Goal: Task Accomplishment & Management: Use online tool/utility

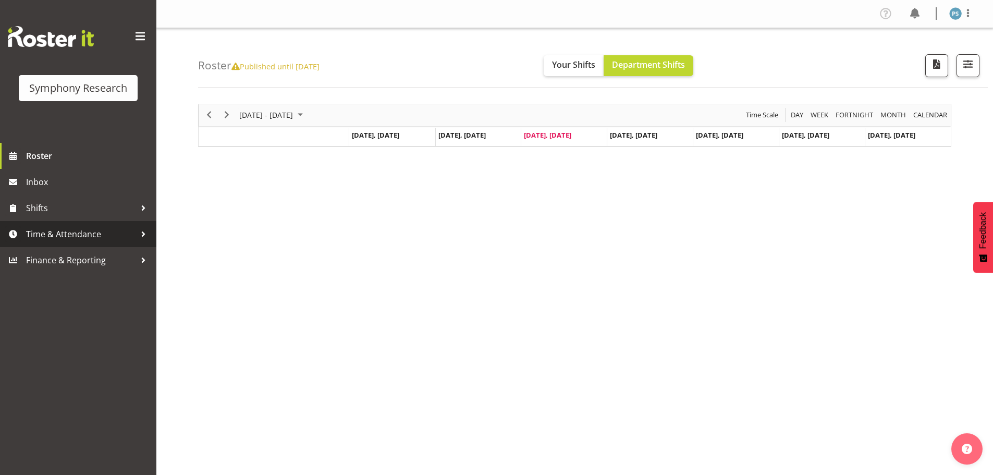
click at [102, 231] on span "Time & Attendance" at bounding box center [80, 234] width 109 height 16
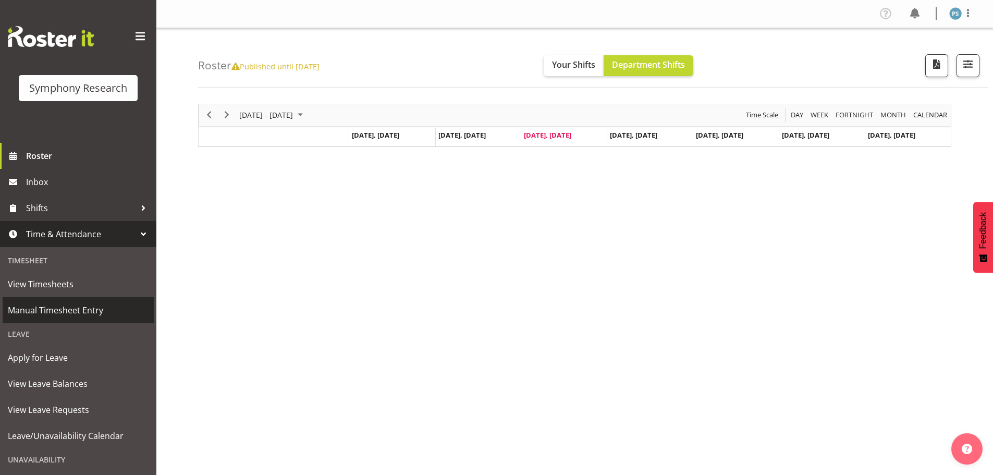
click at [83, 305] on span "Manual Timesheet Entry" at bounding box center [78, 310] width 141 height 16
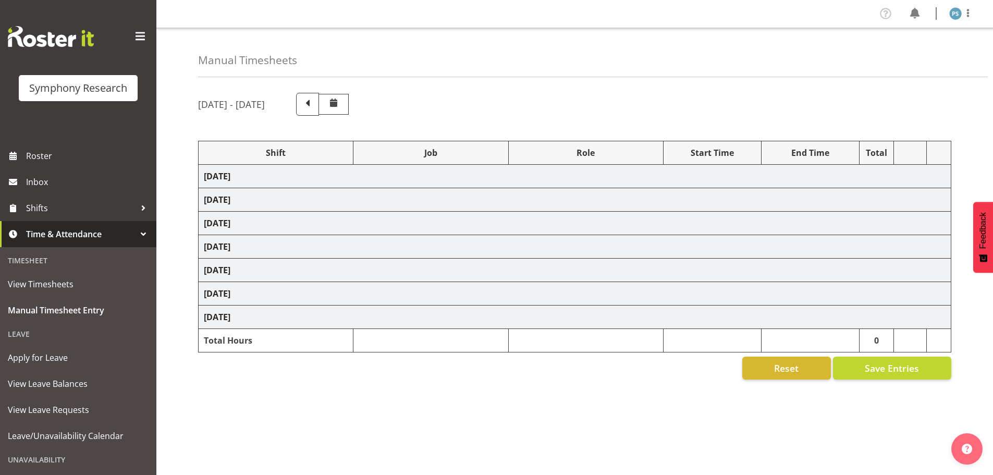
select select "4583"
select select "10732"
select select "4583"
select select "10731"
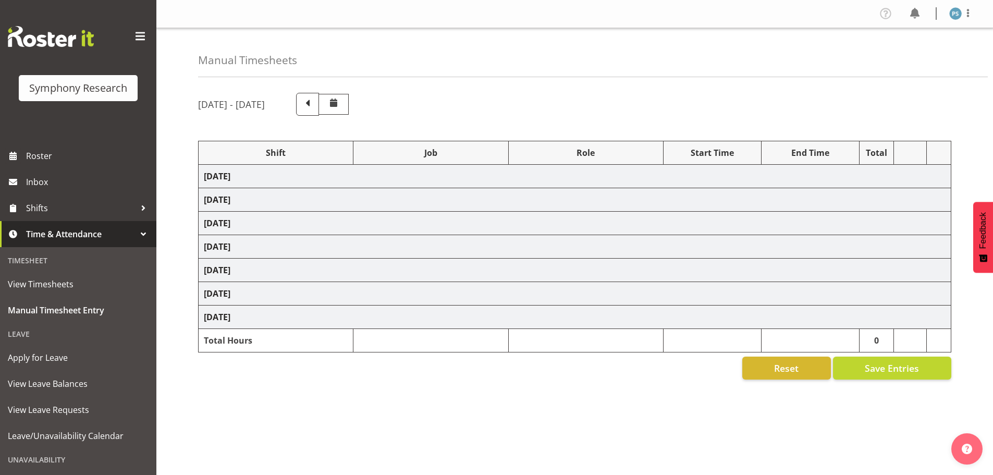
select select "4583"
select select "10730"
select select "4583"
select select "10499"
select select "4583"
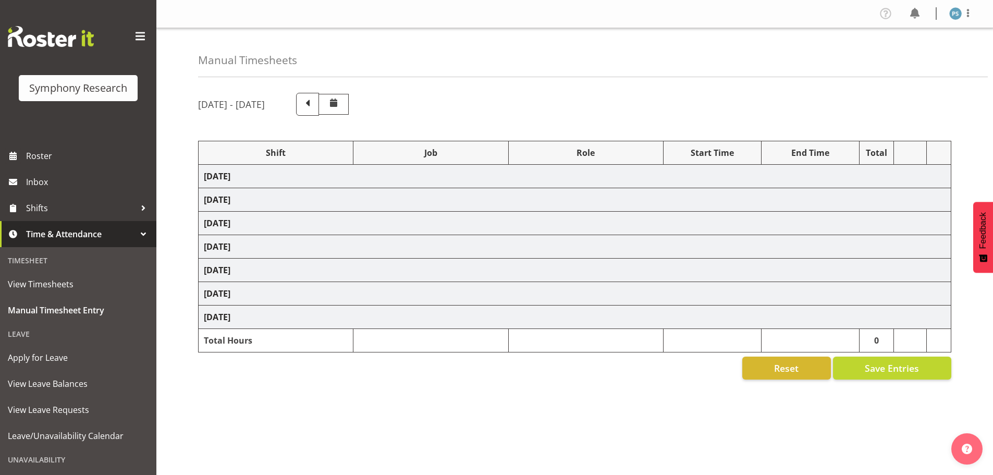
select select "10499"
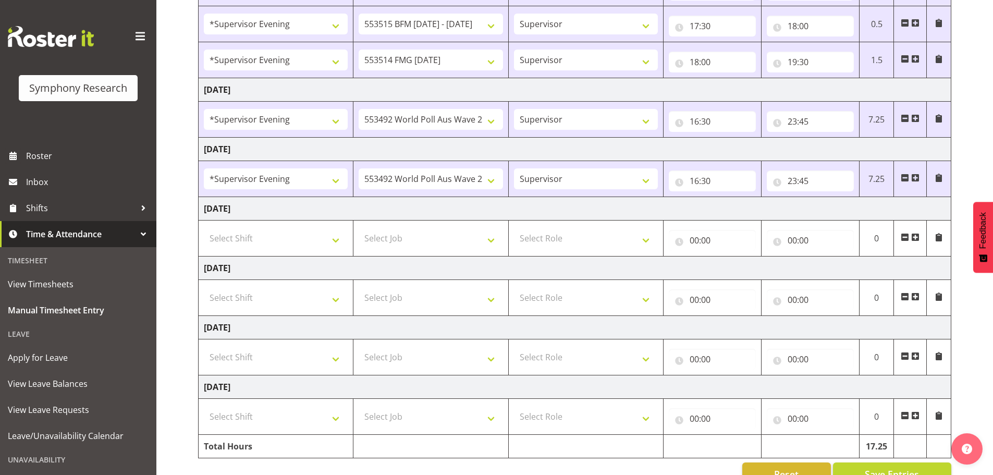
scroll to position [280, 0]
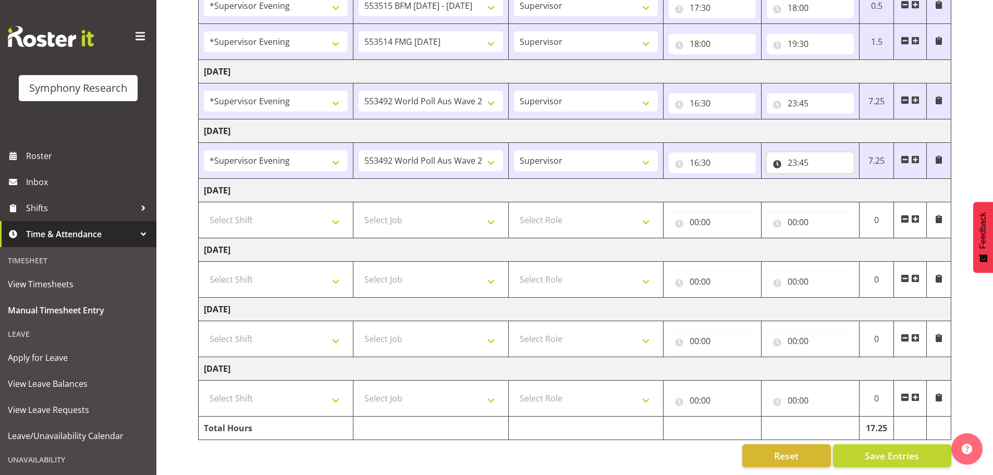
click at [793, 157] on input "23:45" at bounding box center [809, 162] width 87 height 21
click at [841, 183] on select "00 01 02 03 04 05 06 07 08 09 10 11 12 13 14 15 16 17 18 19 20 21 22 23" at bounding box center [837, 189] width 23 height 21
select select "0"
click at [826, 179] on select "00 01 02 03 04 05 06 07 08 09 10 11 12 13 14 15 16 17 18 19 20 21 22 23" at bounding box center [837, 189] width 23 height 21
type input "00:45"
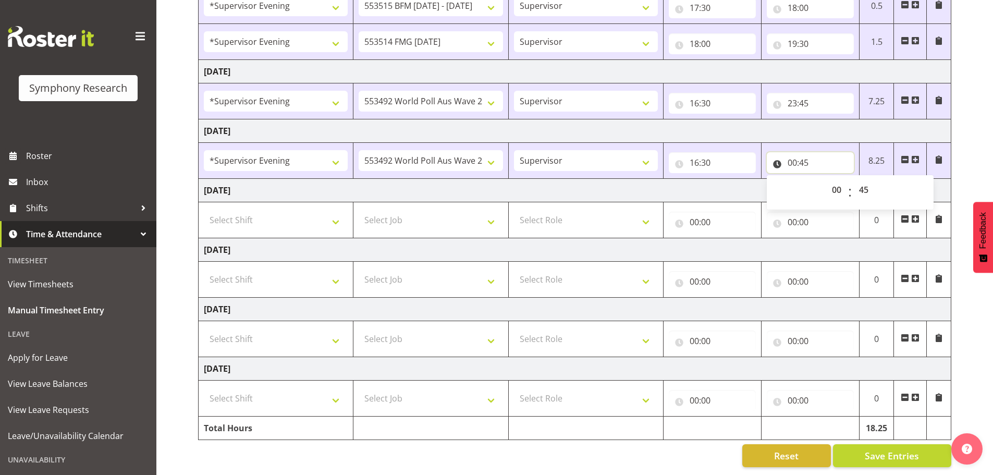
click at [808, 156] on input "00:45" at bounding box center [809, 162] width 87 height 21
click at [806, 155] on input "00:45" at bounding box center [809, 162] width 87 height 21
click at [864, 184] on select "00 01 02 03 04 05 06 07 08 09 10 11 12 13 14 15 16 17 18 19 20 21 22 23 24 25 2…" at bounding box center [864, 189] width 23 height 21
select select "10"
click at [853, 179] on select "00 01 02 03 04 05 06 07 08 09 10 11 12 13 14 15 16 17 18 19 20 21 22 23 24 25 2…" at bounding box center [864, 189] width 23 height 21
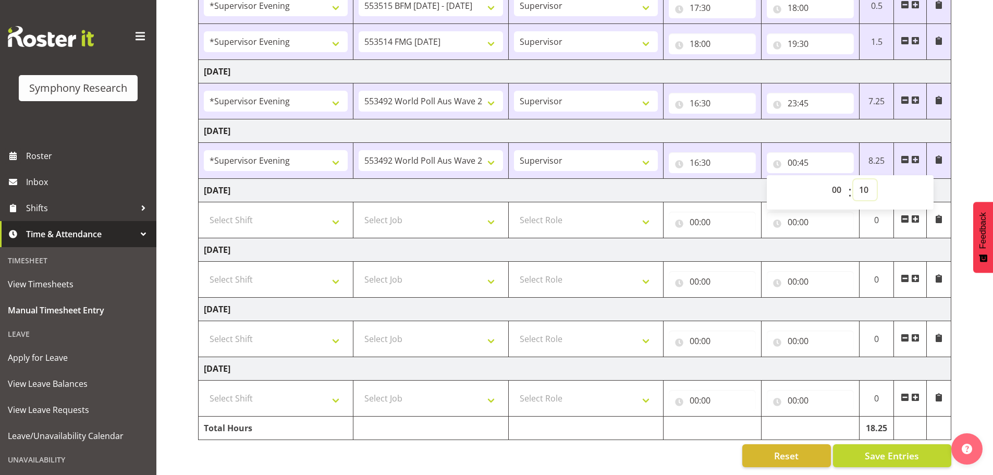
type input "00:10"
click at [807, 239] on td "Friday 10th October 2025" at bounding box center [575, 249] width 752 height 23
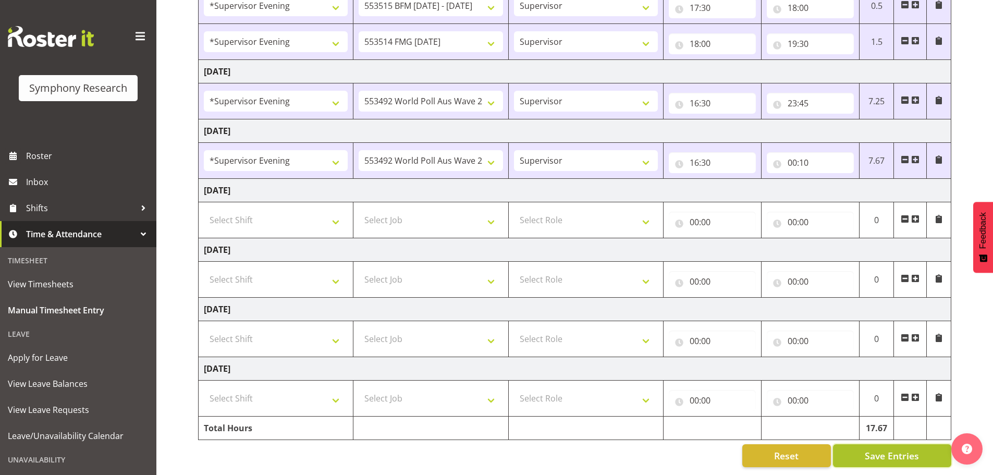
click at [891, 449] on span "Save Entries" at bounding box center [891, 456] width 54 height 14
click at [884, 449] on span "Save Entries" at bounding box center [891, 456] width 54 height 14
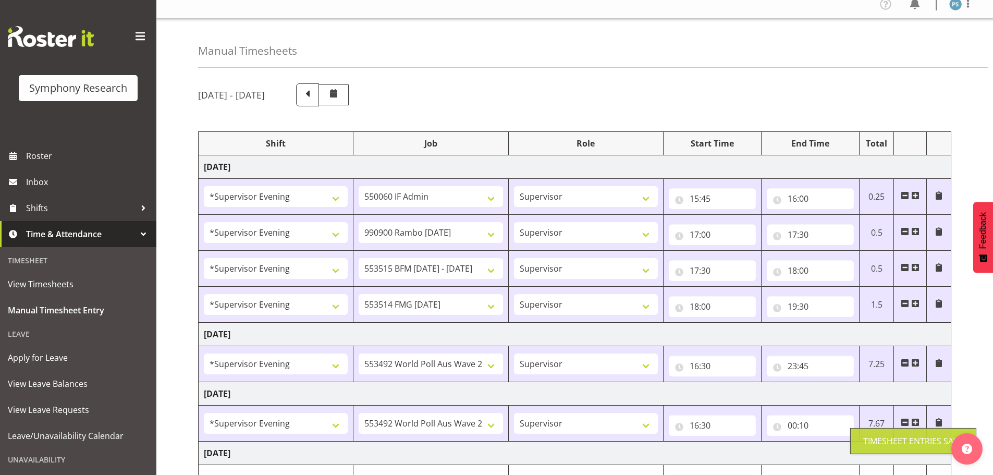
scroll to position [0, 0]
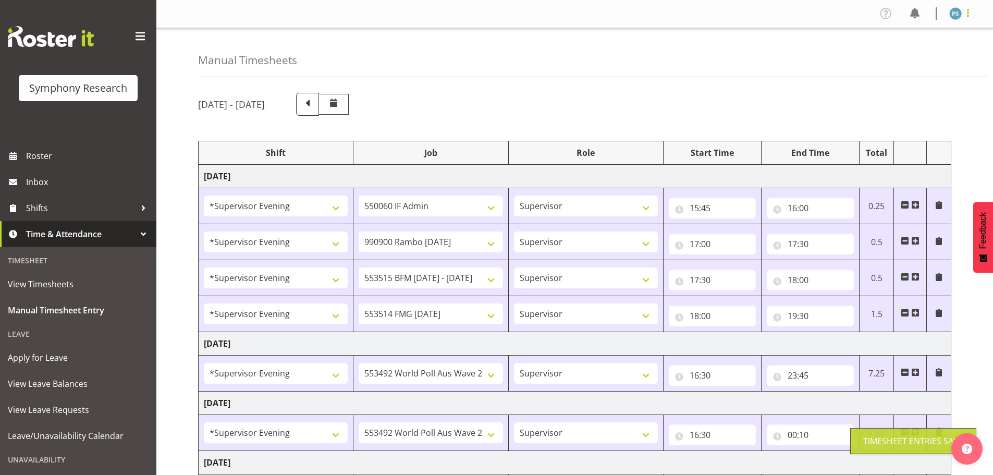
click at [971, 16] on span at bounding box center [967, 13] width 13 height 13
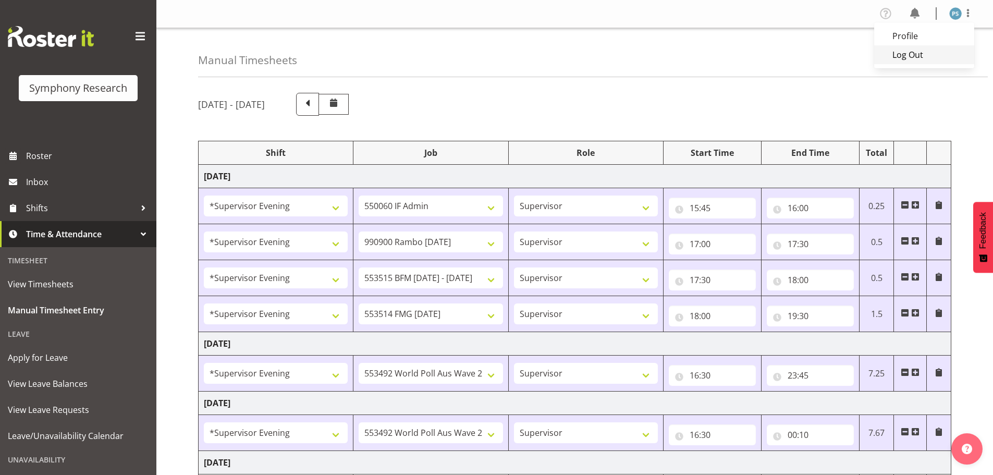
click at [912, 49] on link "Log Out" at bounding box center [924, 54] width 100 height 19
